Goal: Task Accomplishment & Management: Complete application form

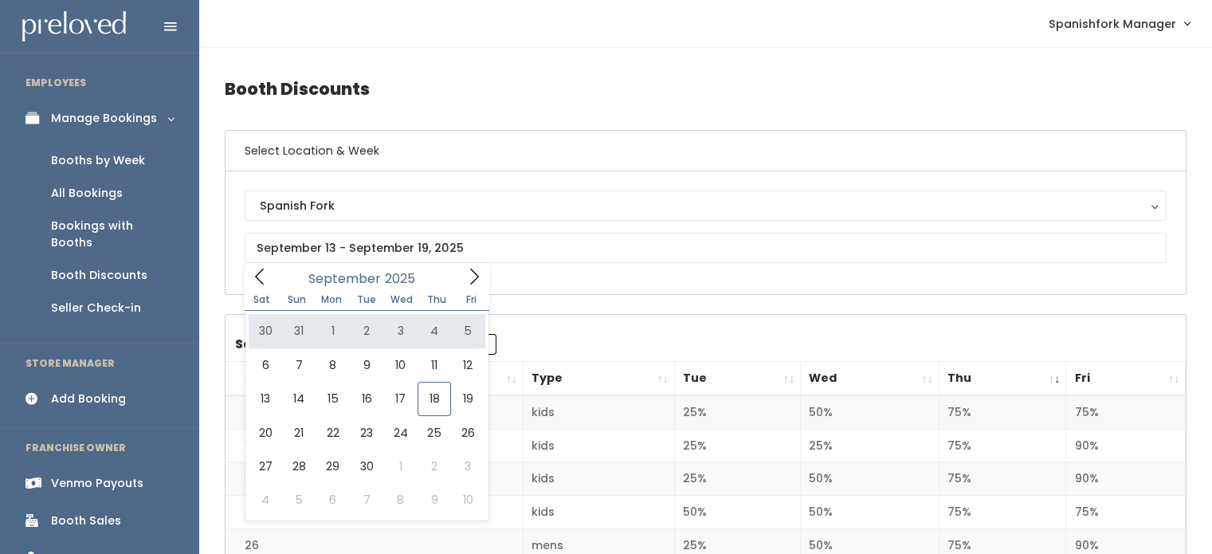
click at [116, 142] on ul "Booths by Week All Bookings Bookings with Booths Booth Discounts Seller Check-in" at bounding box center [99, 234] width 199 height 196
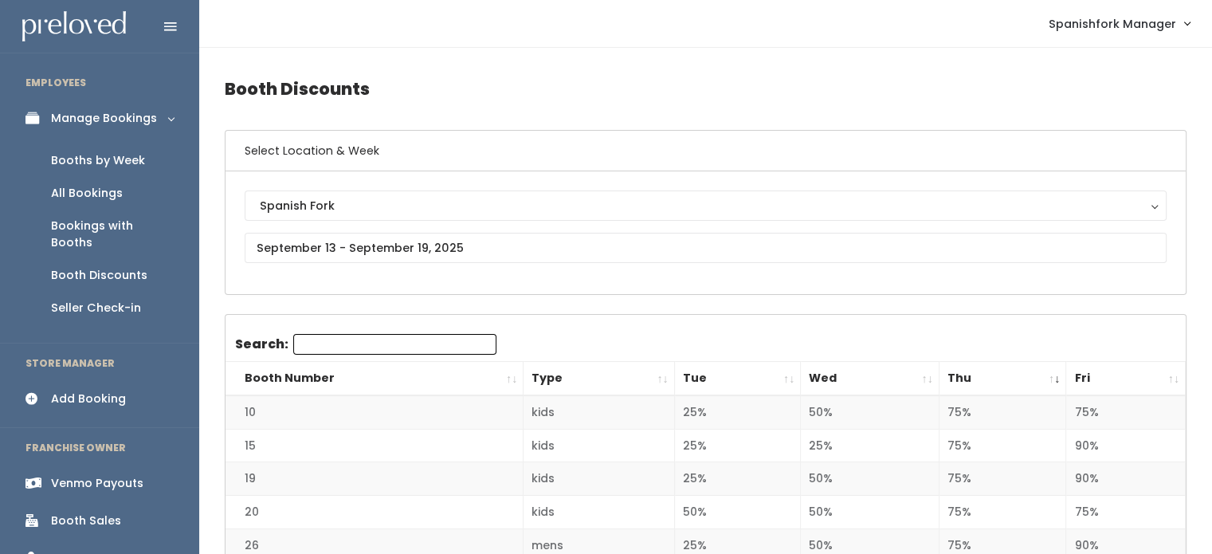
click at [112, 166] on div "Booths by Week" at bounding box center [98, 160] width 94 height 17
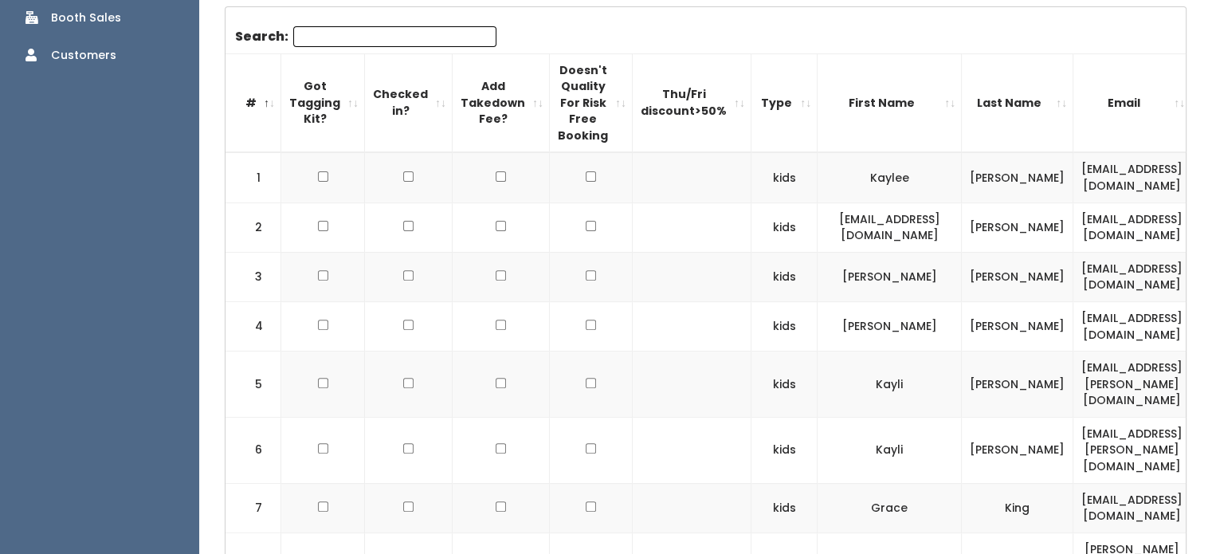
scroll to position [493, 0]
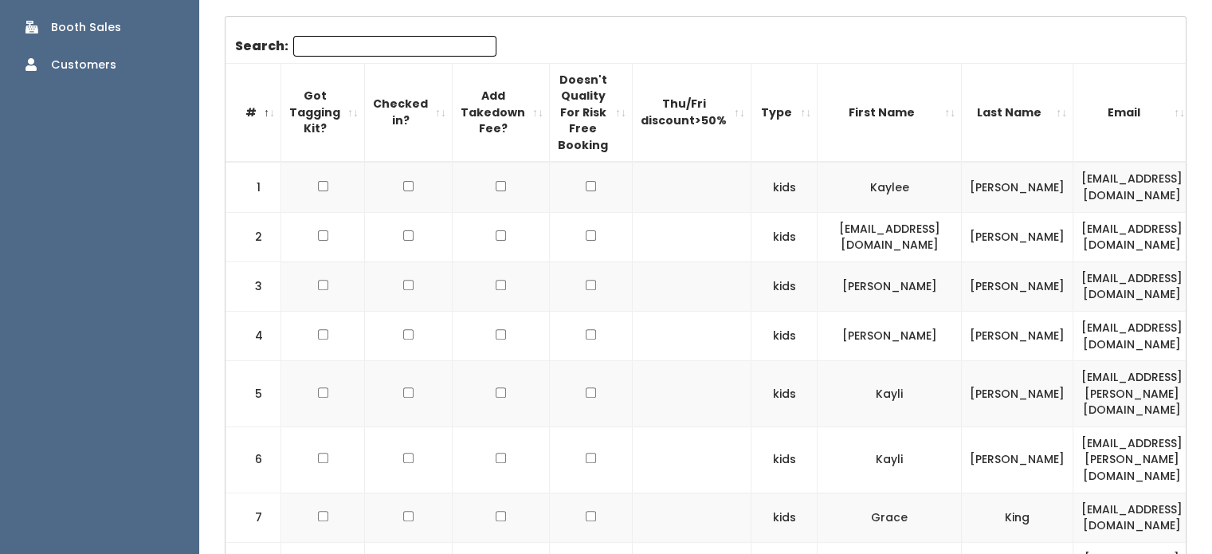
drag, startPoint x: 232, startPoint y: 66, endPoint x: 665, endPoint y: 232, distance: 464.0
drag, startPoint x: 234, startPoint y: 63, endPoint x: 545, endPoint y: 267, distance: 371.6
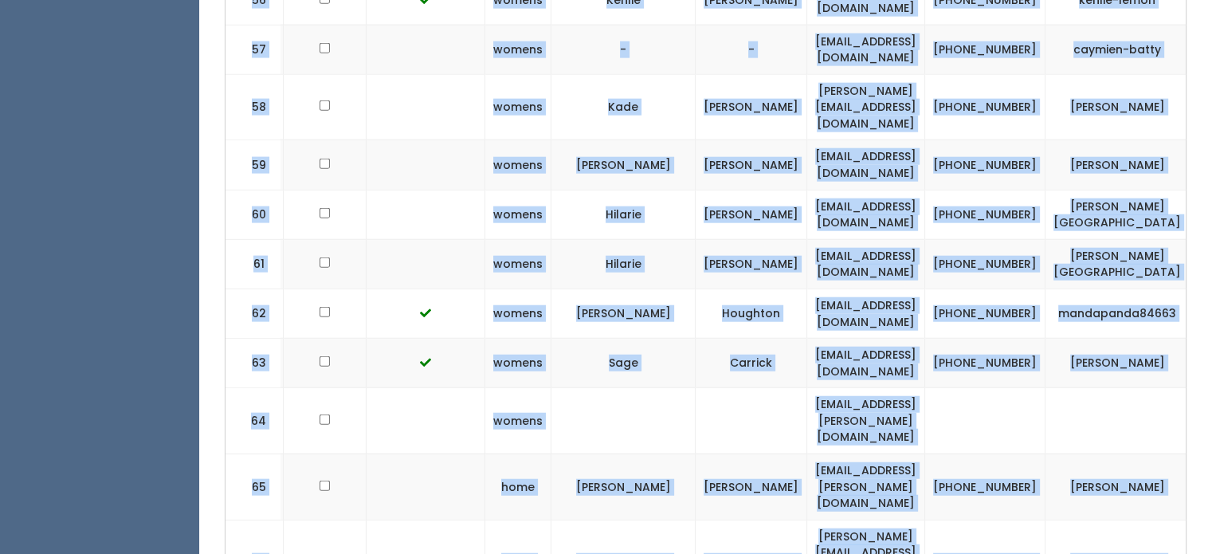
scroll to position [0, 368]
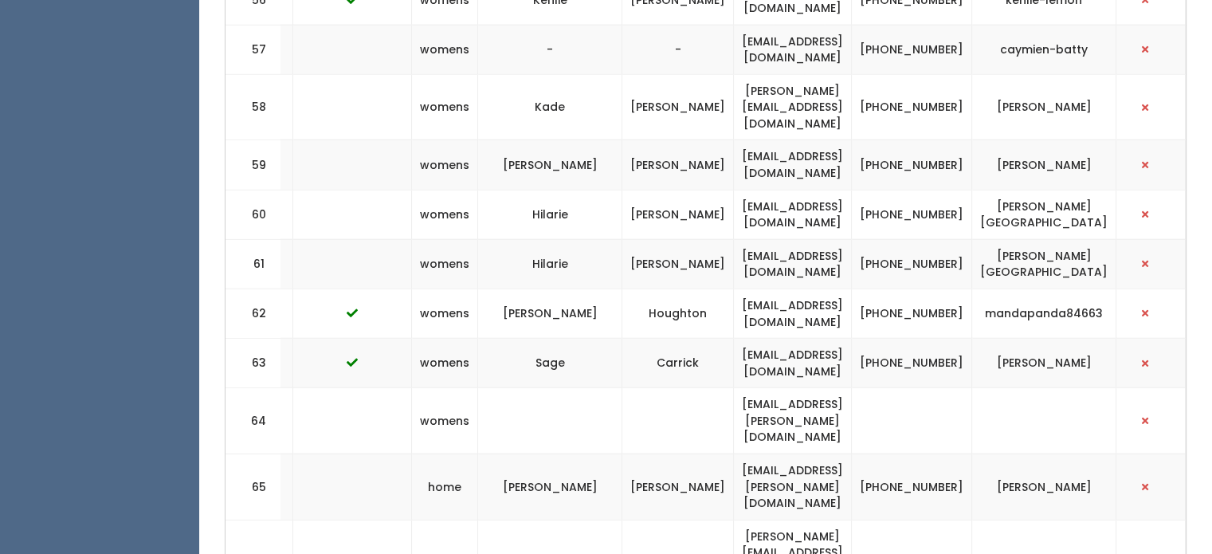
drag, startPoint x: 231, startPoint y: 21, endPoint x: 1223, endPoint y: 414, distance: 1067.0
copy div
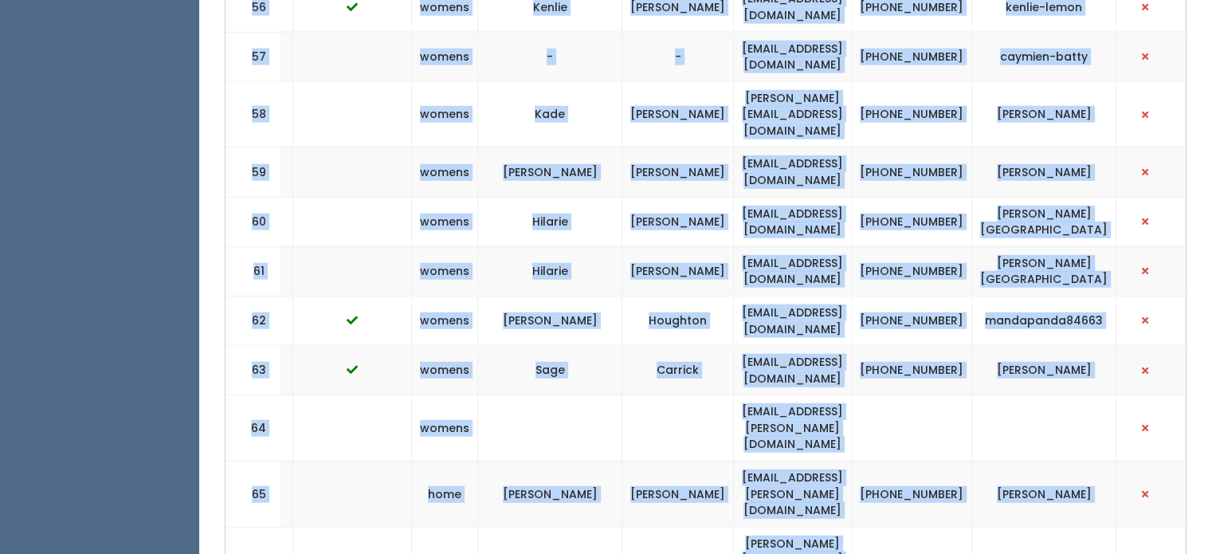
scroll to position [3895, 0]
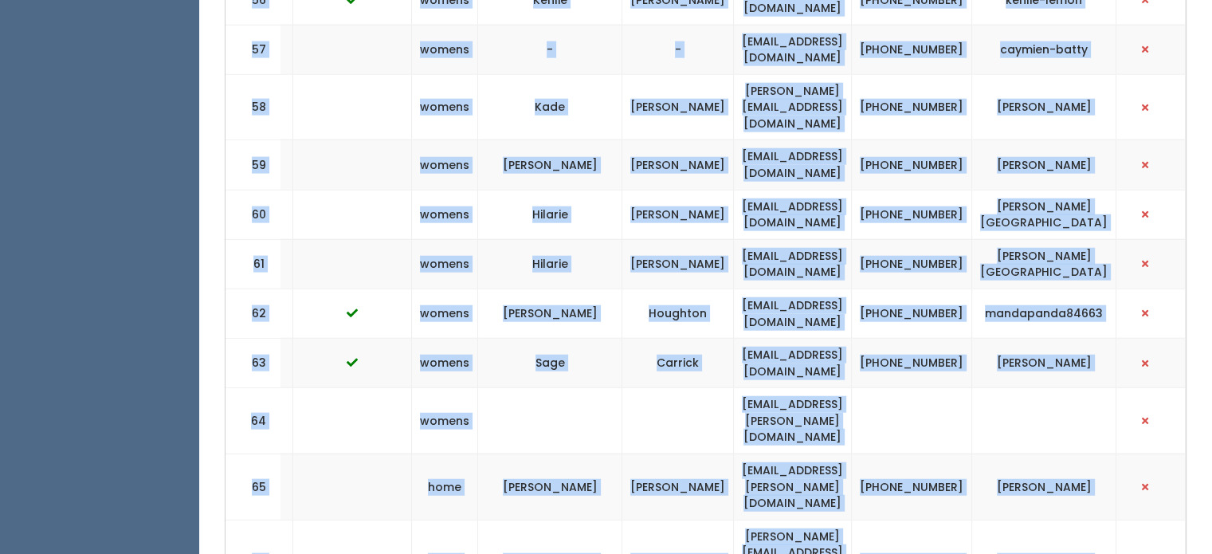
drag, startPoint x: 240, startPoint y: 162, endPoint x: 1058, endPoint y: 466, distance: 872.9
copy div "# Got Tagging Kit? Checked in? Add Takedown Fee? Doesn't Quality For Risk Free …"
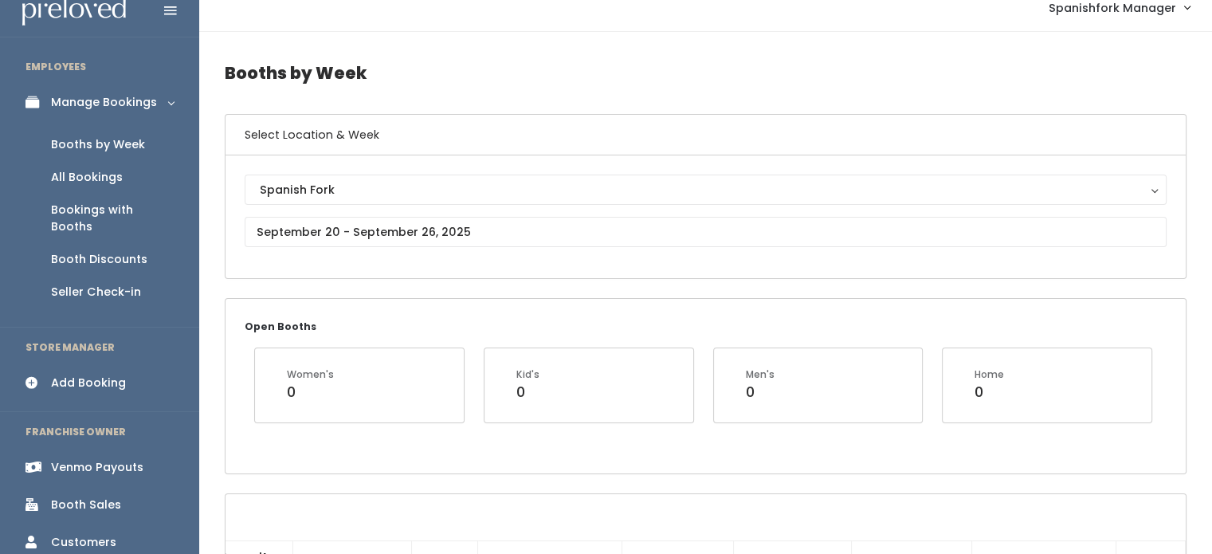
scroll to position [0, 0]
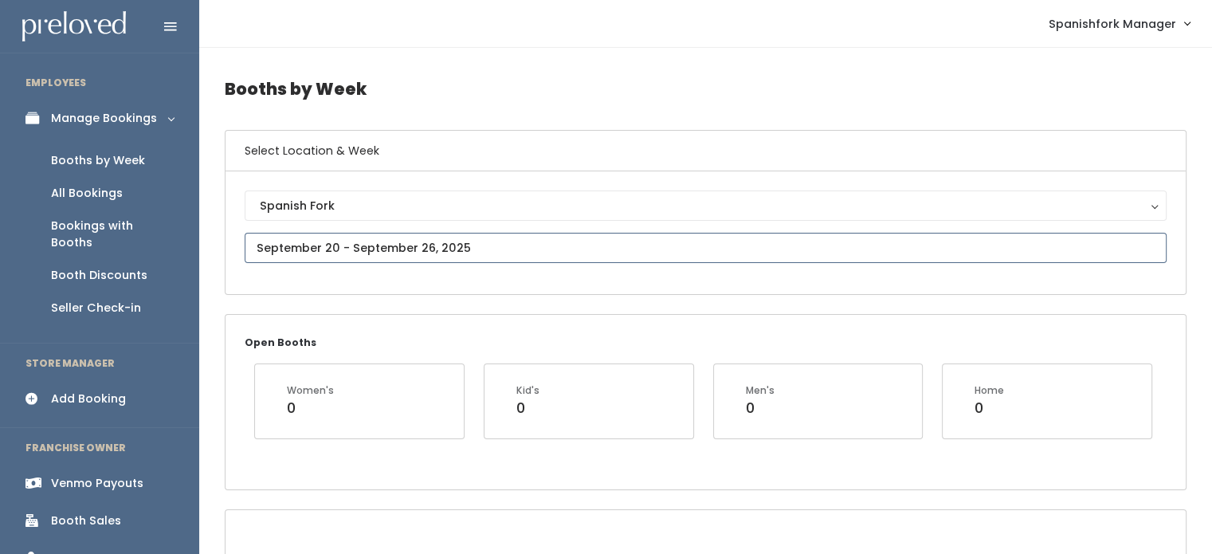
click at [542, 237] on input "text" at bounding box center [706, 248] width 922 height 30
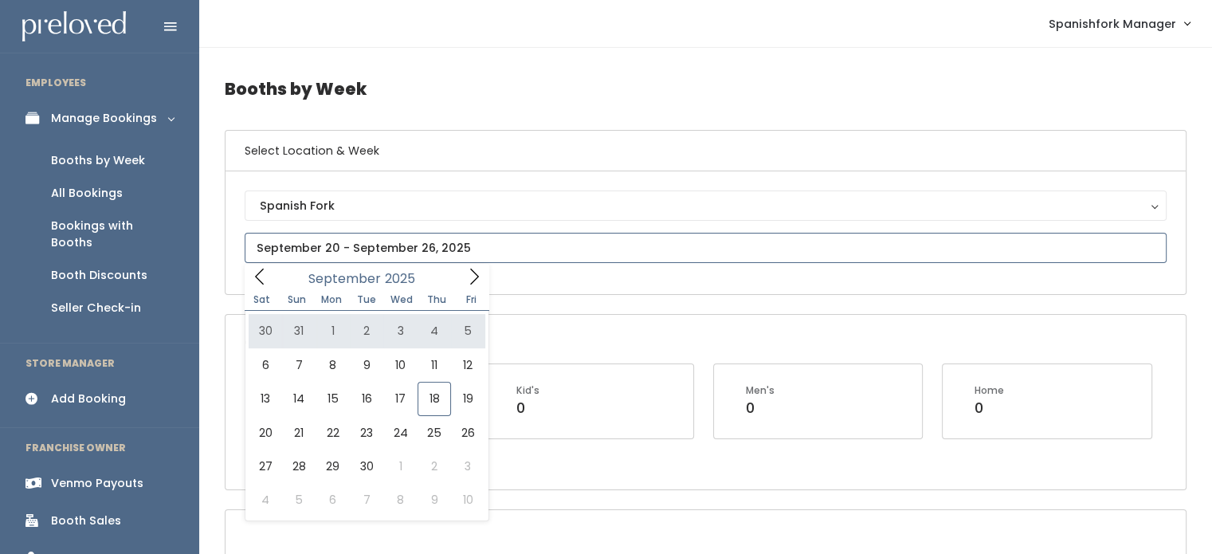
click at [468, 284] on icon at bounding box center [474, 277] width 18 height 18
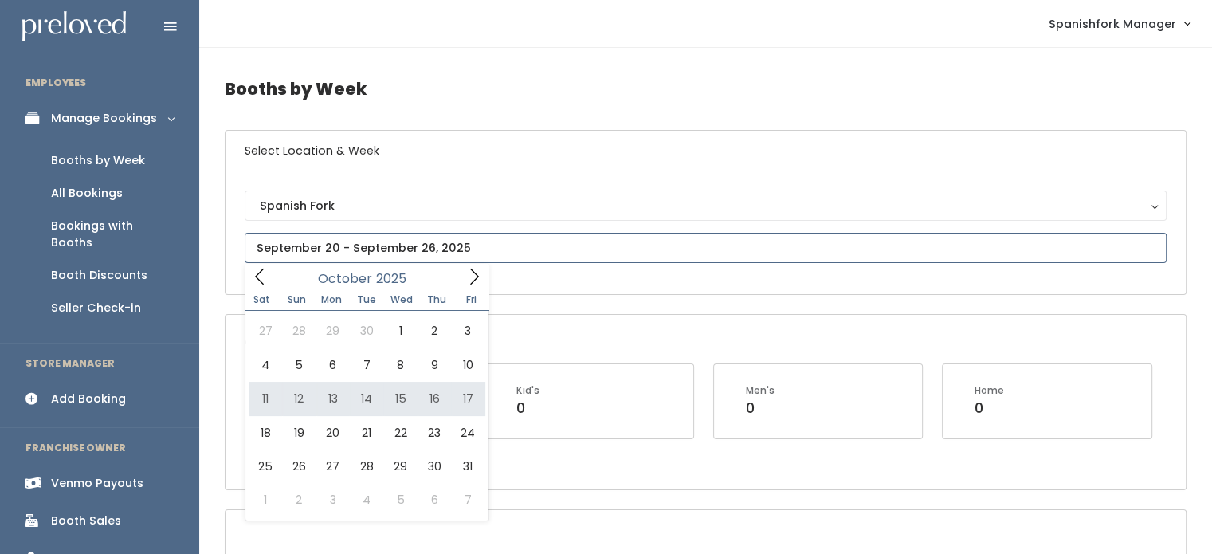
type input "October 11 to October 17"
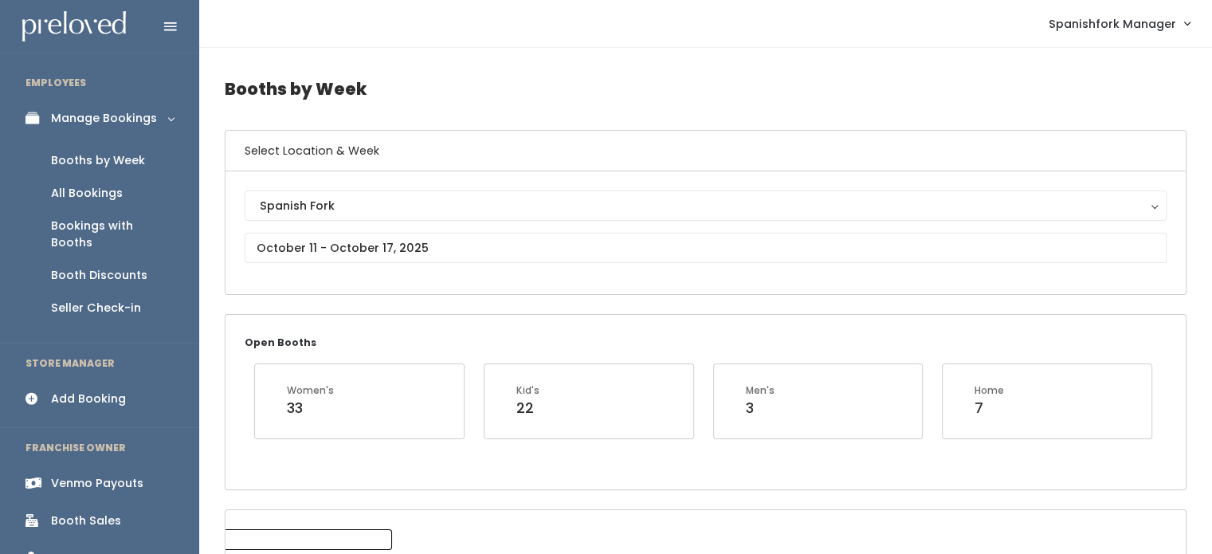
click at [119, 156] on div "Booths by Week" at bounding box center [98, 160] width 94 height 17
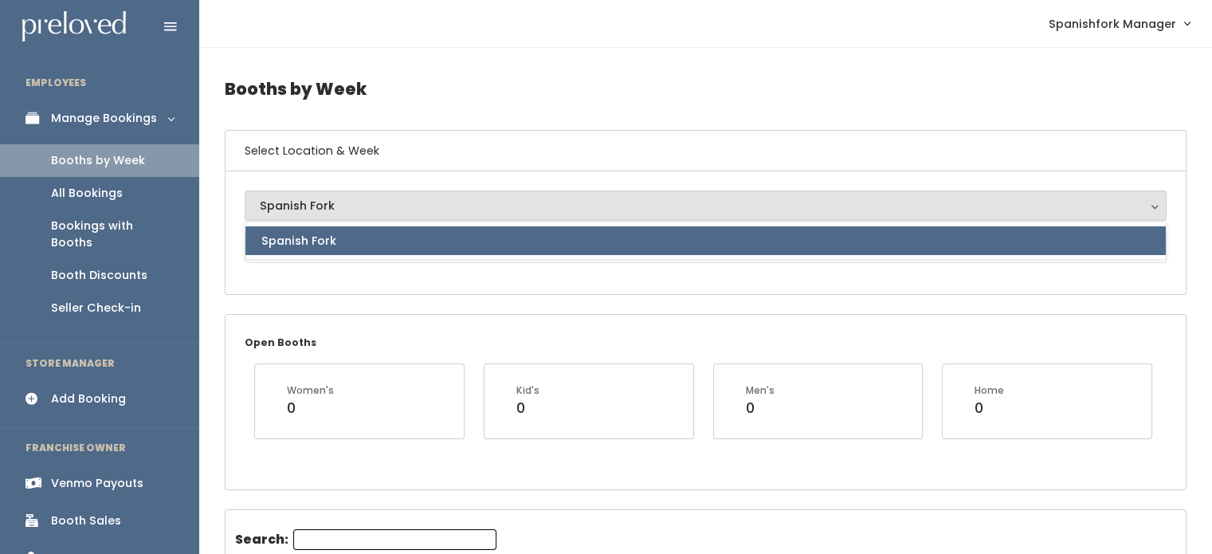
click at [336, 204] on div "Spanish Fork" at bounding box center [705, 206] width 891 height 18
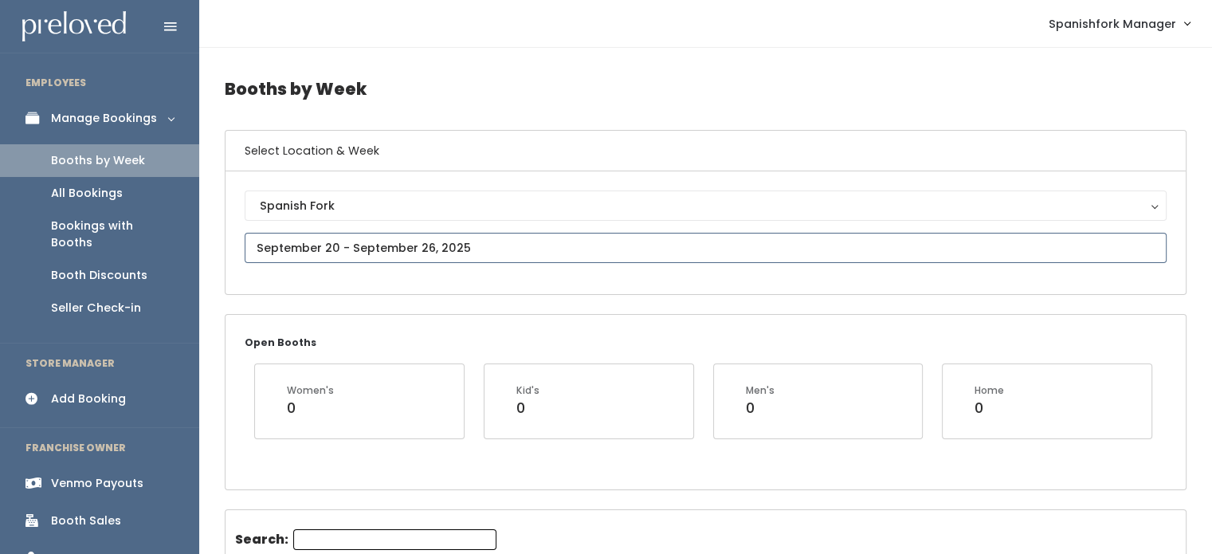
click at [336, 241] on input "text" at bounding box center [706, 248] width 922 height 30
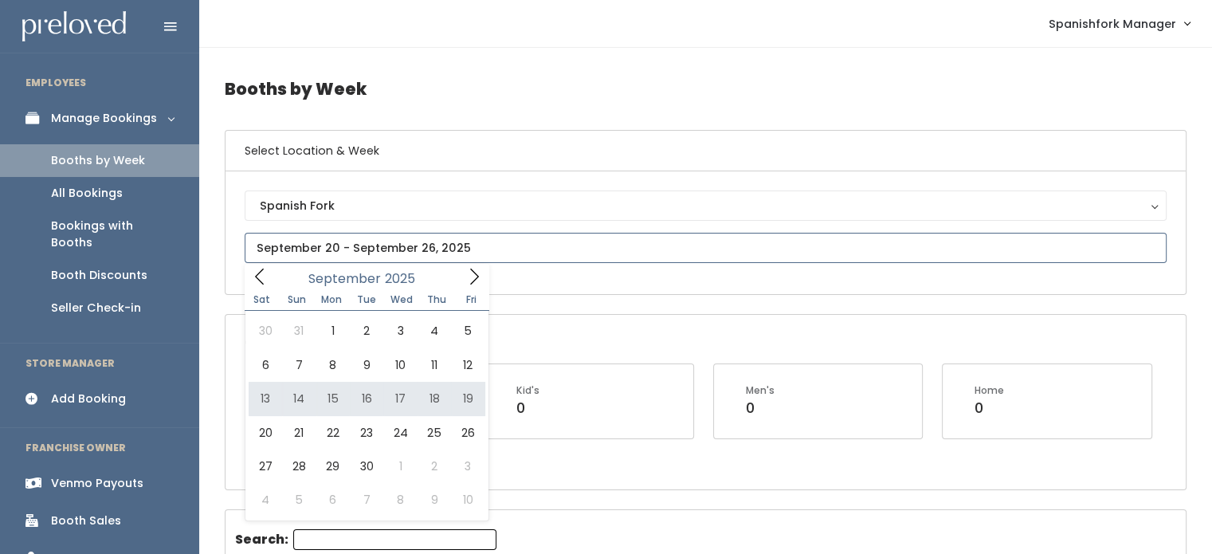
type input "[DATE] to [DATE]"
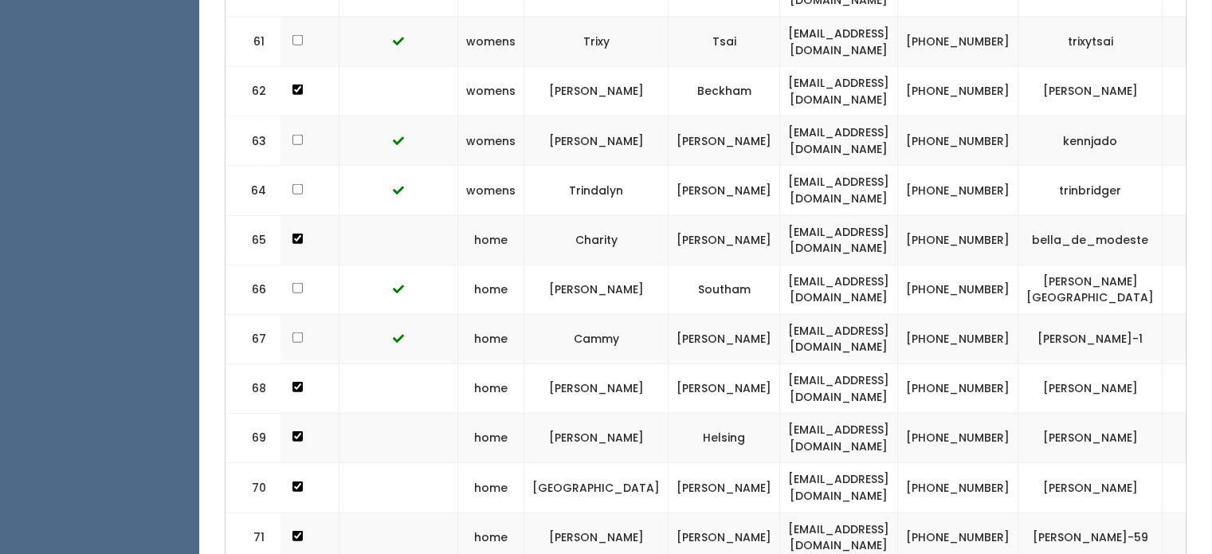
scroll to position [0, 308]
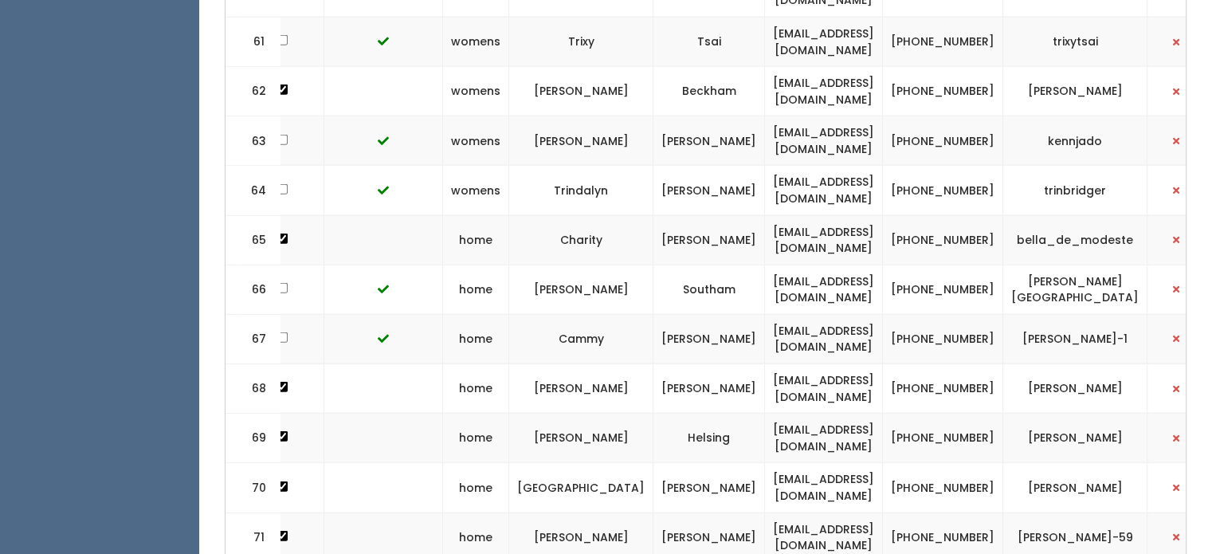
click at [836, 512] on td "iansopportunity@gmail.com" at bounding box center [824, 536] width 118 height 49
click at [836, 512] on td "[EMAIL_ADDRESS][DOMAIN_NAME]" at bounding box center [824, 536] width 118 height 49
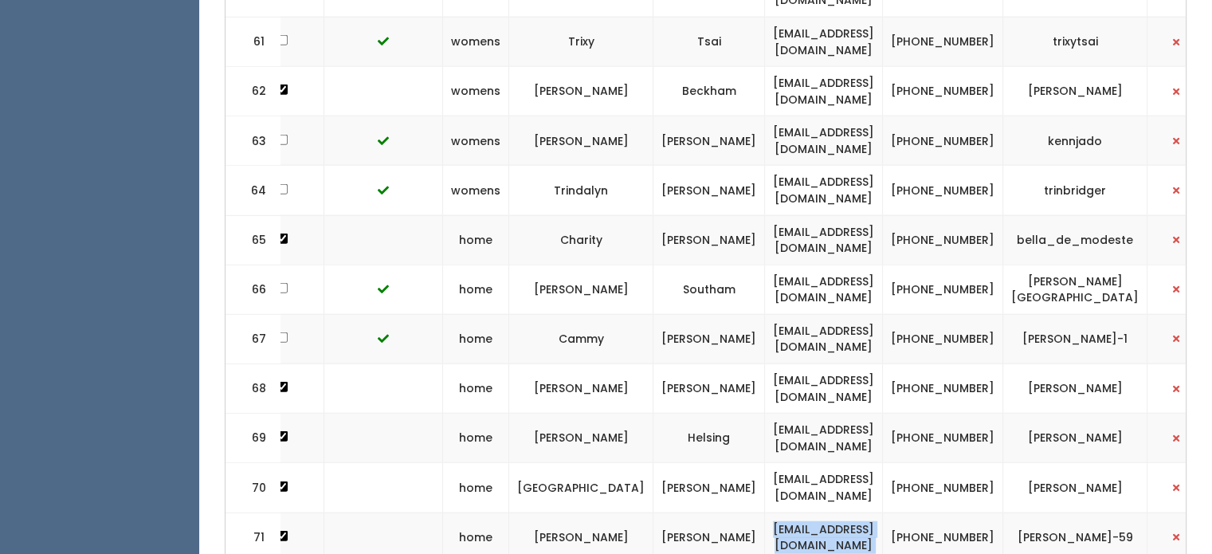
click at [836, 512] on td "[EMAIL_ADDRESS][DOMAIN_NAME]" at bounding box center [824, 536] width 118 height 49
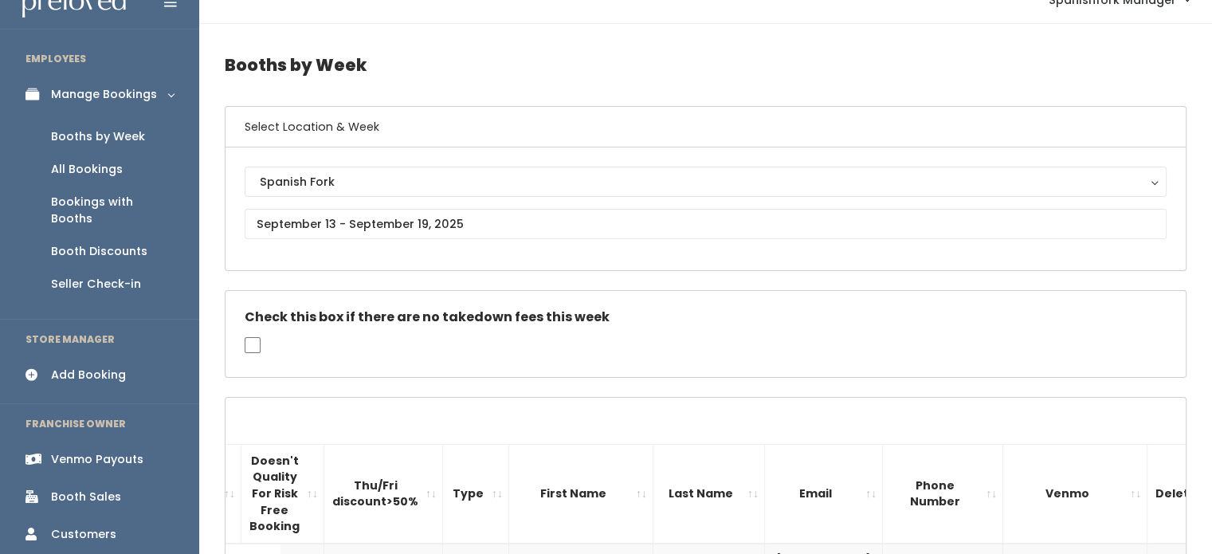
scroll to position [0, 0]
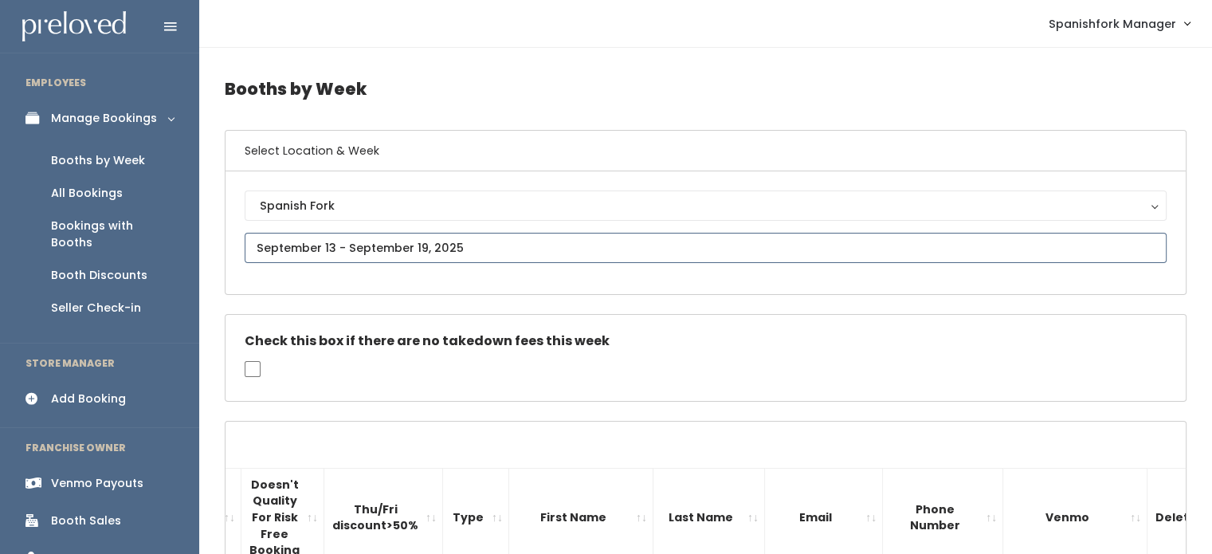
click at [414, 246] on input "text" at bounding box center [706, 248] width 922 height 30
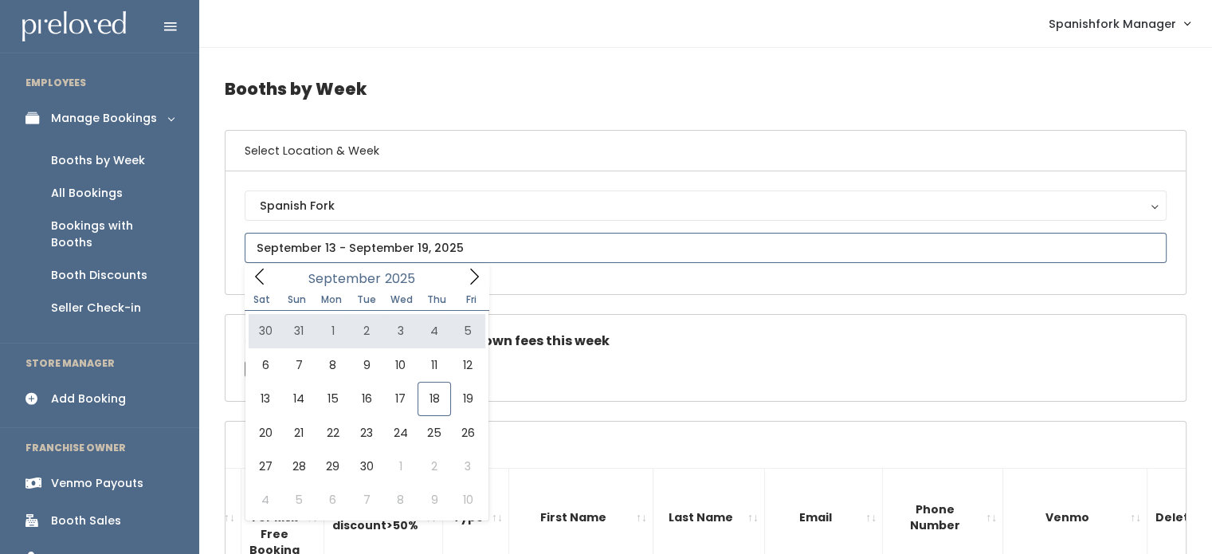
click at [476, 276] on icon at bounding box center [474, 277] width 18 height 18
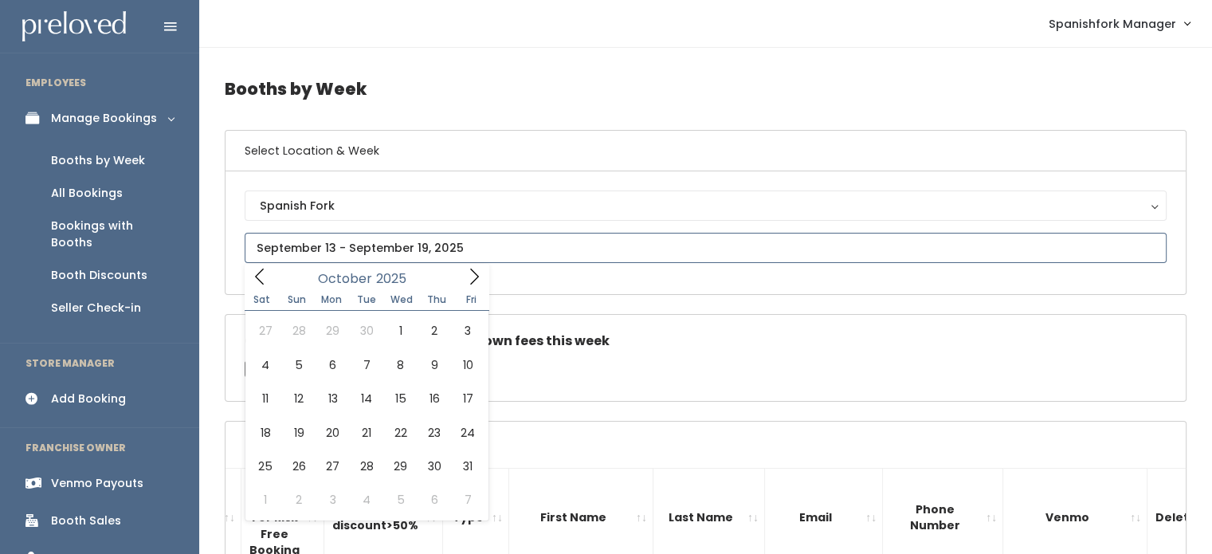
click at [476, 276] on icon at bounding box center [474, 277] width 18 height 18
click at [264, 276] on icon at bounding box center [260, 277] width 18 height 18
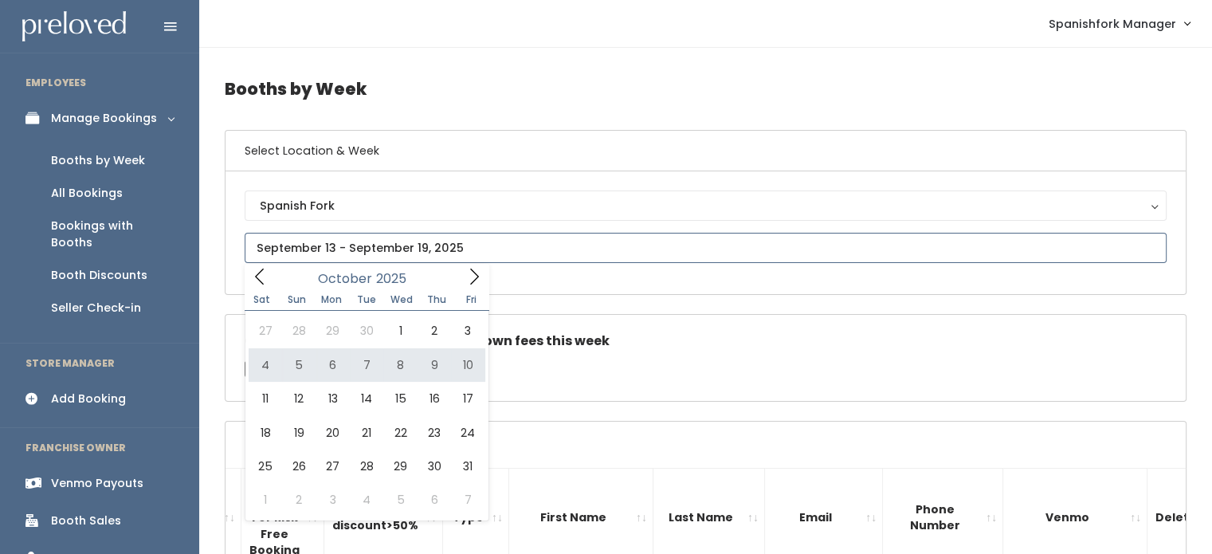
type input "September 27 to October 3"
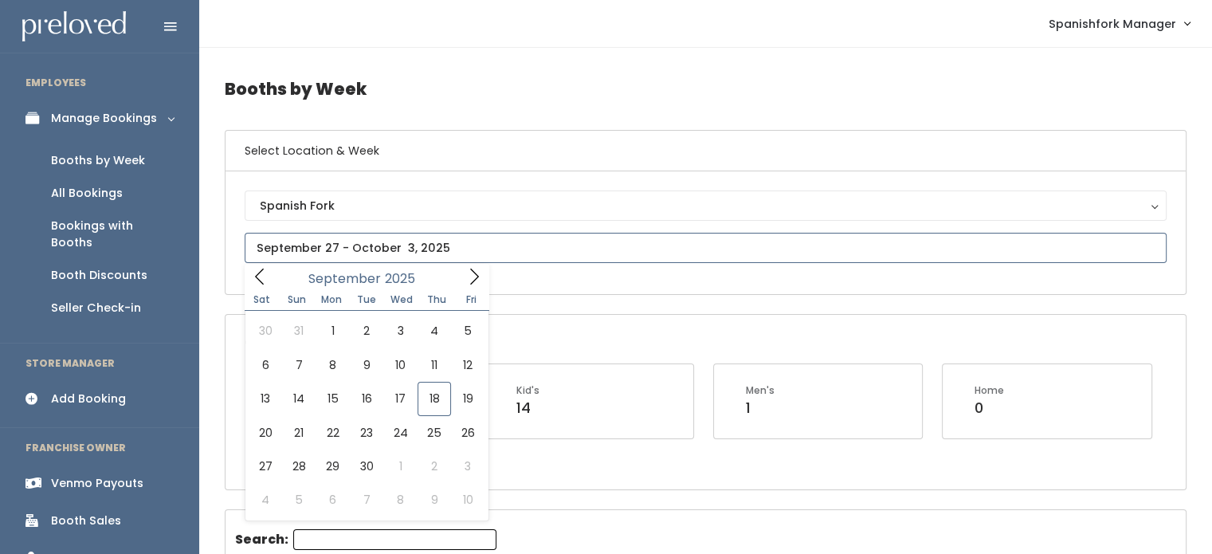
click at [387, 240] on input "text" at bounding box center [706, 248] width 922 height 30
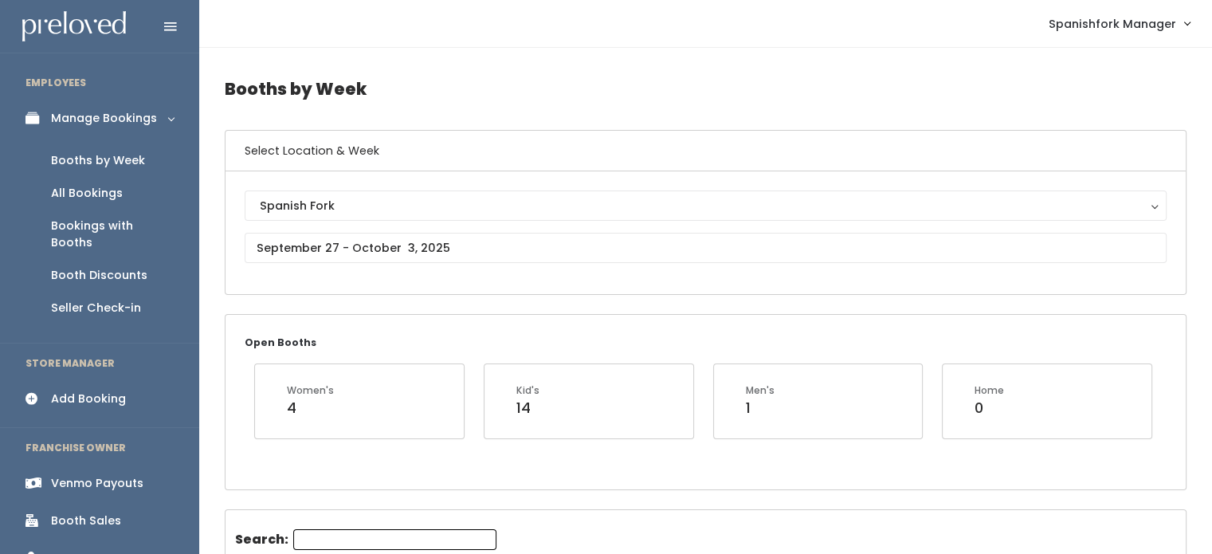
click at [655, 276] on div "Spanish Fork Spanish Fork" at bounding box center [705, 232] width 960 height 123
click at [81, 394] on link "Add Booking" at bounding box center [99, 399] width 199 height 36
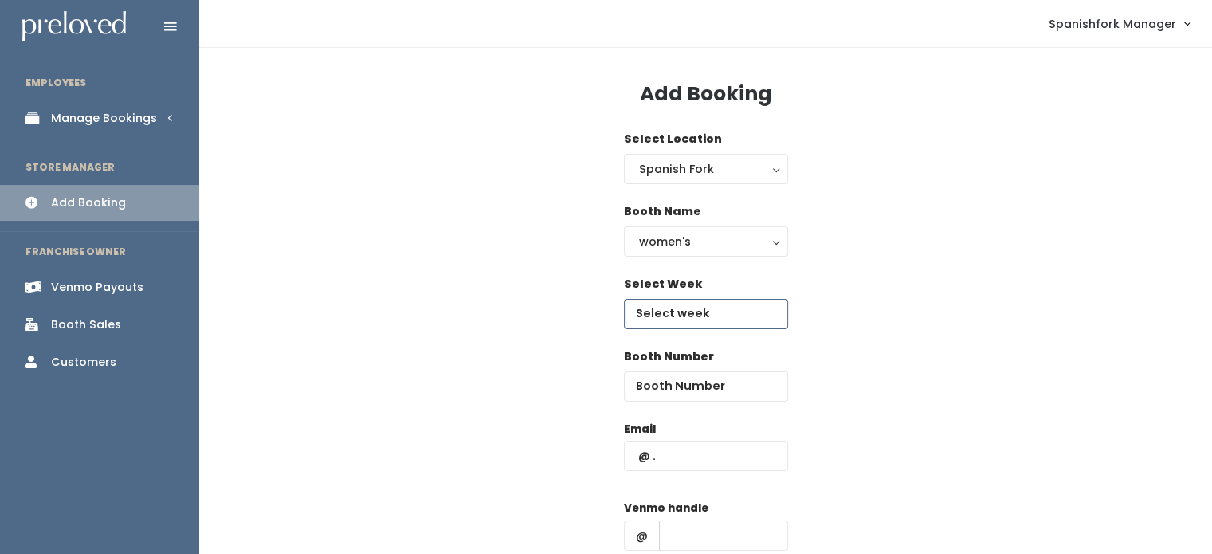
click at [723, 322] on input "text" at bounding box center [706, 314] width 164 height 30
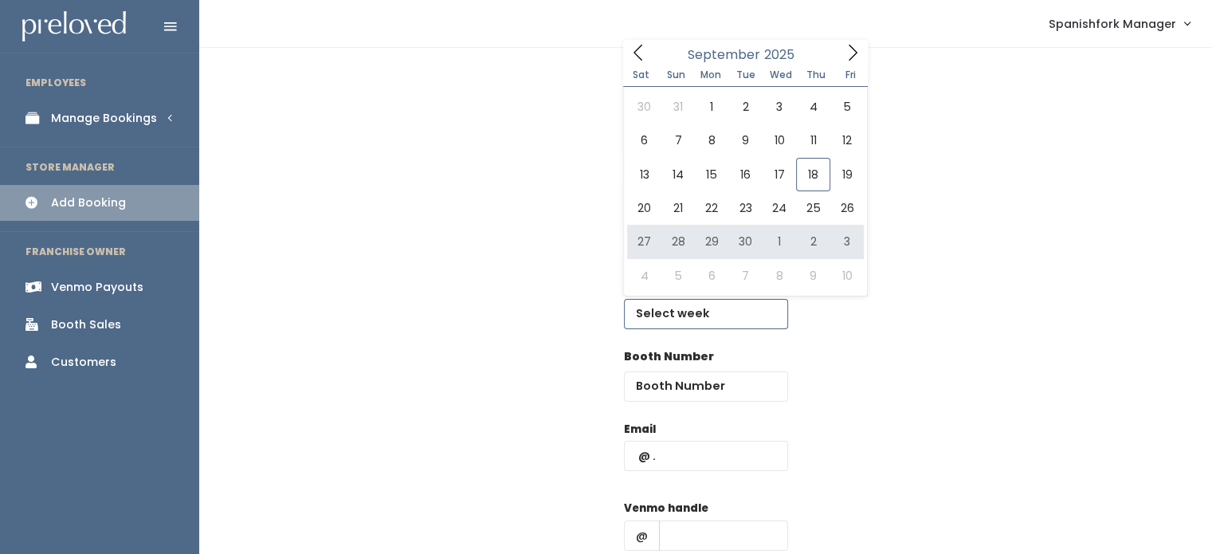
type input "[DATE] to [DATE]"
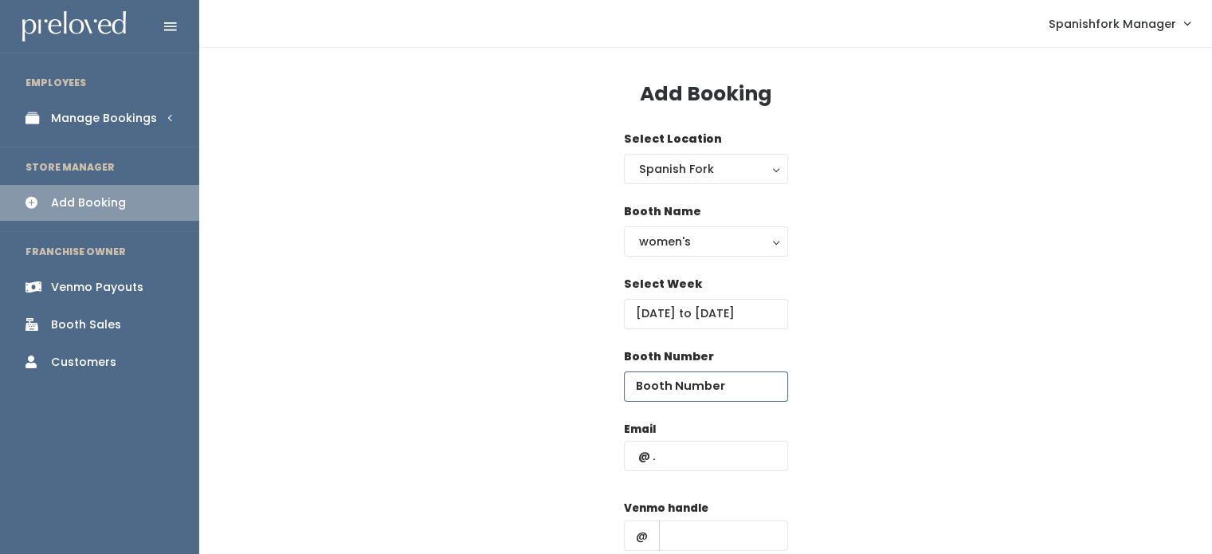
click at [711, 379] on input "number" at bounding box center [706, 386] width 164 height 30
type input "73"
click at [697, 460] on input "text" at bounding box center [706, 456] width 164 height 30
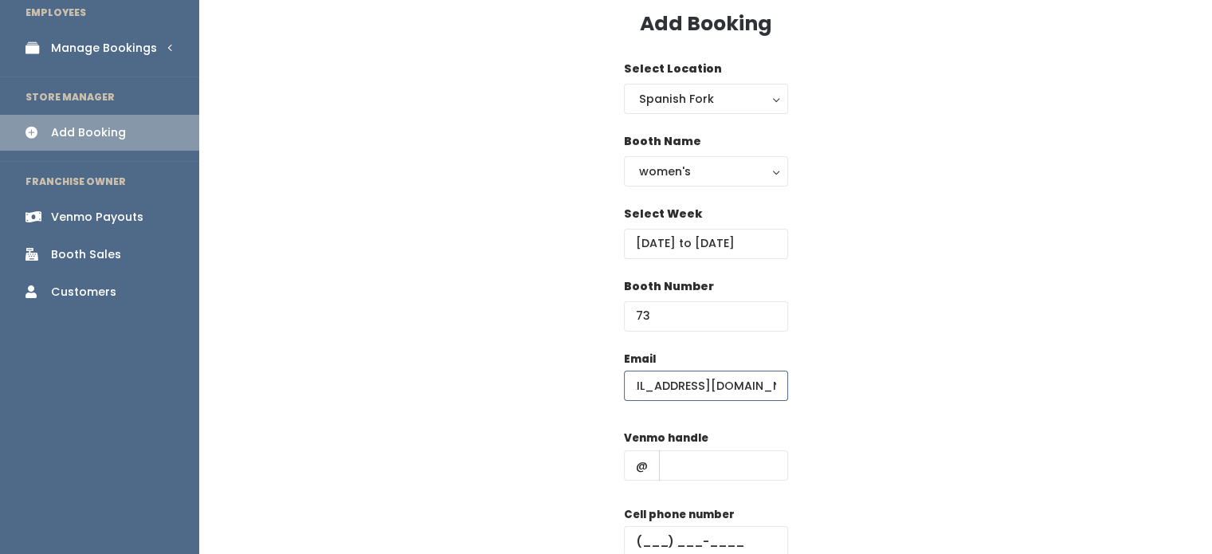
scroll to position [70, 0]
type input "[EMAIL_ADDRESS][DOMAIN_NAME]"
click at [698, 463] on input "text" at bounding box center [723, 465] width 129 height 30
type input "Savannah-Hill-32"
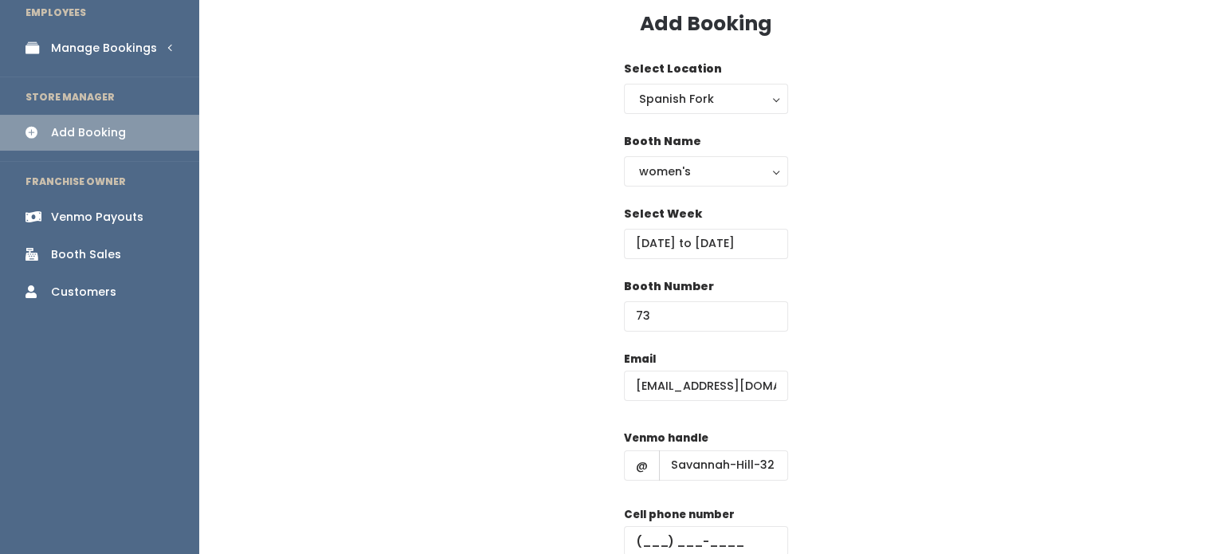
click at [1020, 480] on div "Email [EMAIL_ADDRESS][DOMAIN_NAME] Venmo handle @ [GEOGRAPHIC_DATA]-32 Cell pho…" at bounding box center [706, 491] width 962 height 281
click at [651, 538] on input "text" at bounding box center [706, 541] width 164 height 30
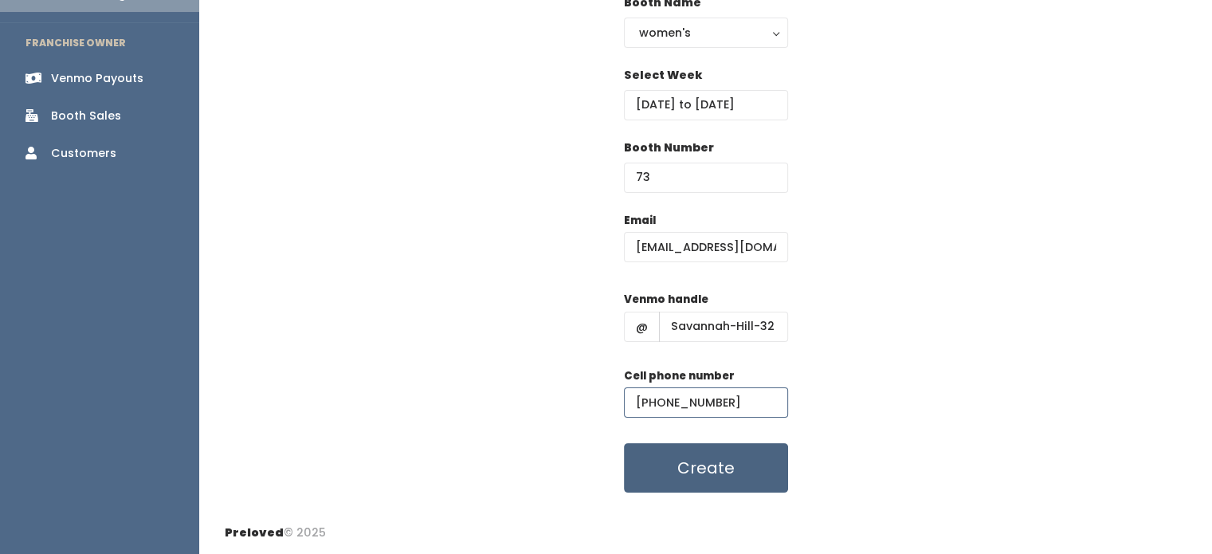
type input "[PHONE_NUMBER]"
click at [729, 476] on button "Create" at bounding box center [706, 467] width 164 height 49
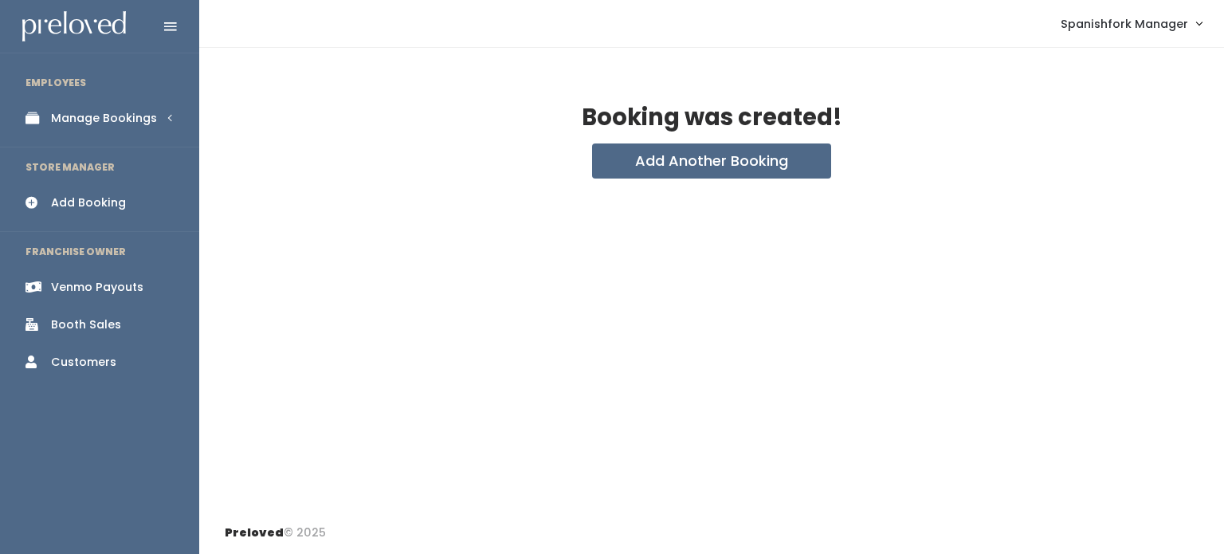
click at [105, 120] on div "Manage Bookings" at bounding box center [104, 118] width 106 height 17
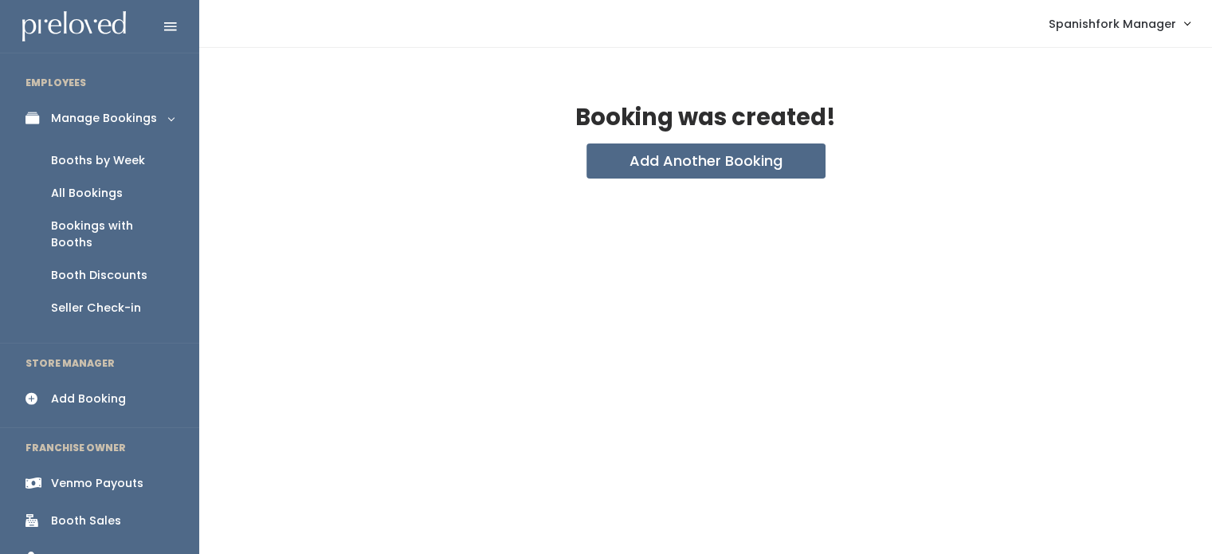
click at [89, 149] on link "Booths by Week" at bounding box center [99, 160] width 199 height 33
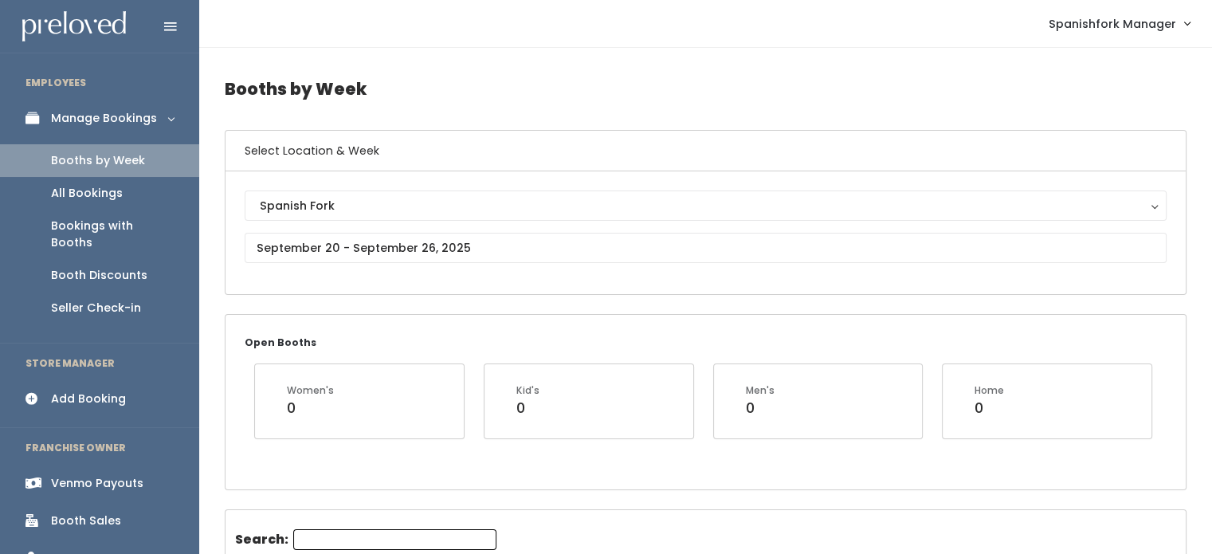
click at [457, 264] on div "Spanish Fork Spanish Fork" at bounding box center [706, 232] width 922 height 84
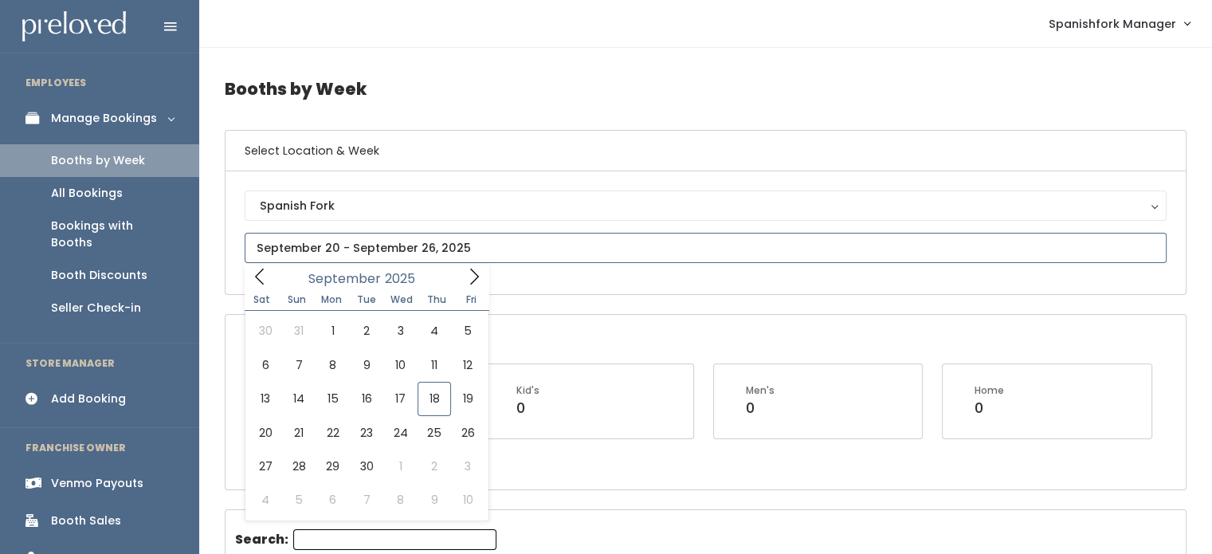
click at [454, 238] on input "text" at bounding box center [706, 248] width 922 height 30
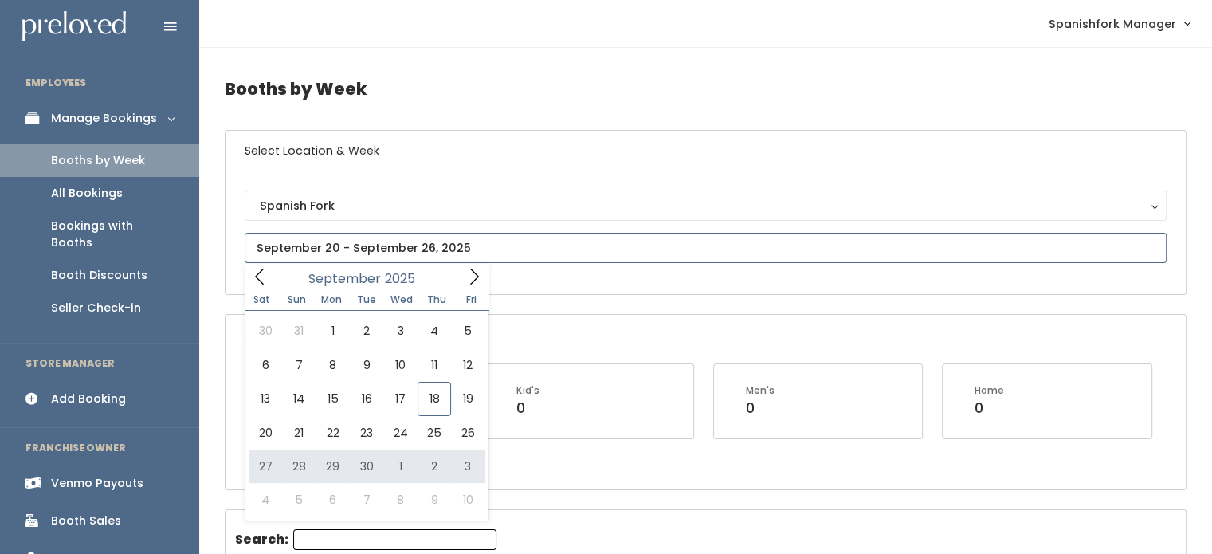
type input "[DATE] to [DATE]"
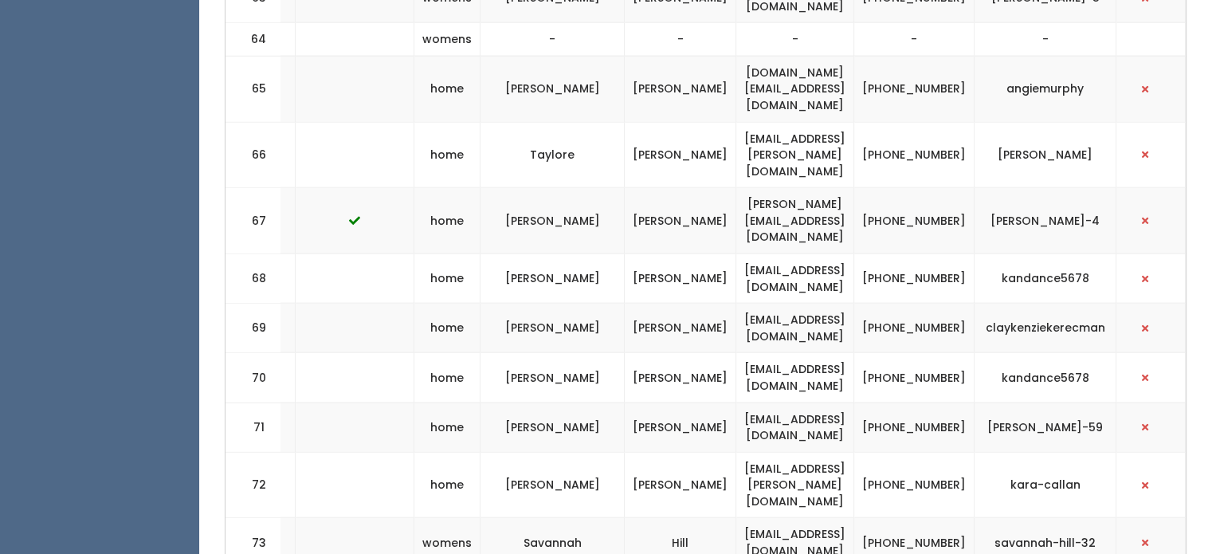
scroll to position [0, 378]
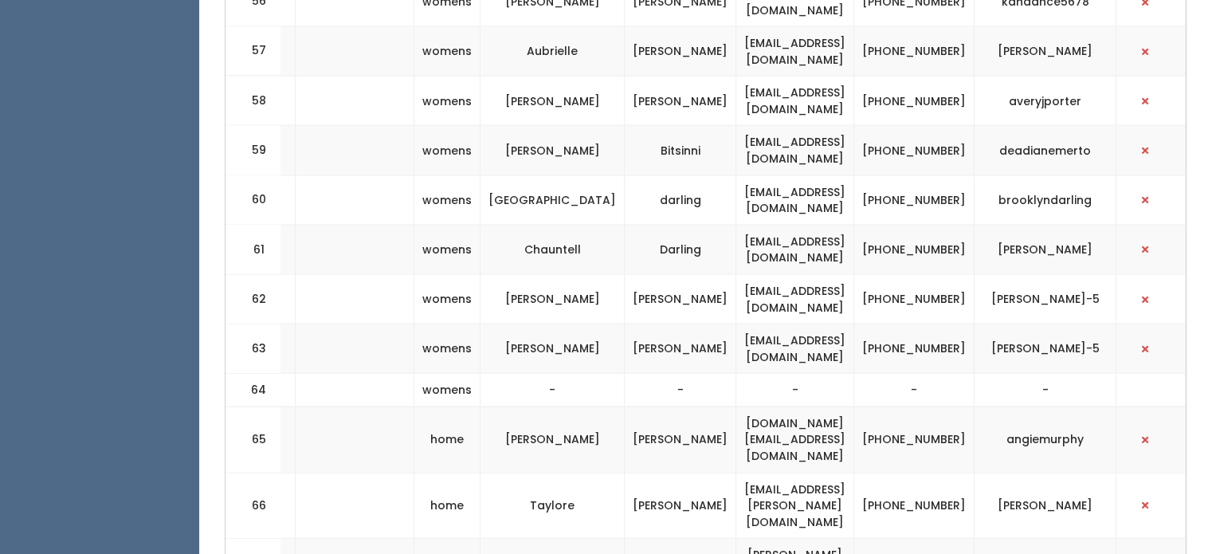
scroll to position [3288, 0]
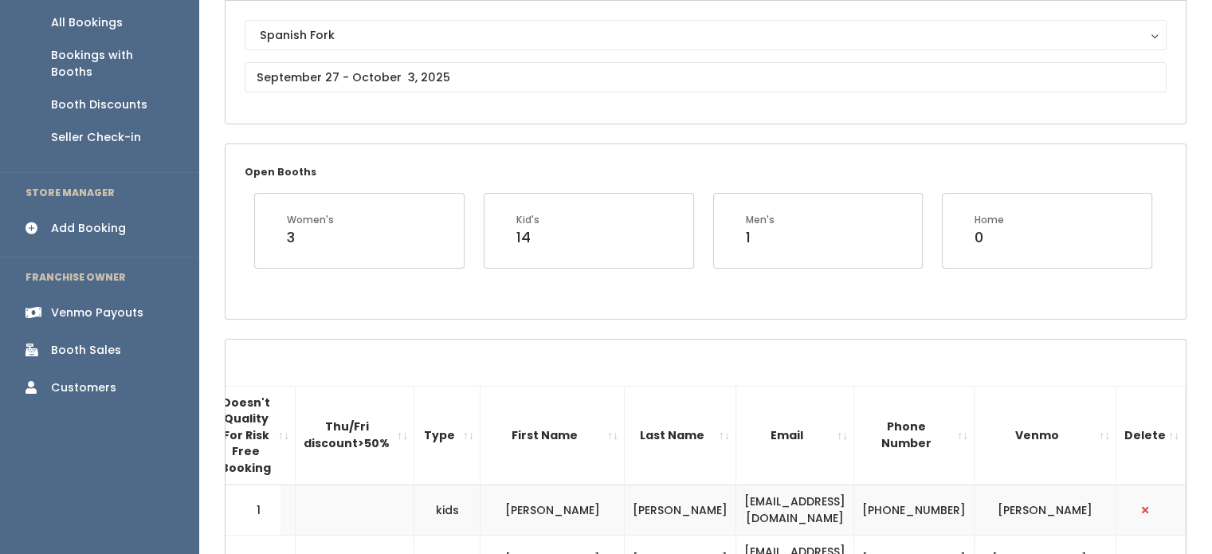
scroll to position [161, 0]
